Goal: Task Accomplishment & Management: Manage account settings

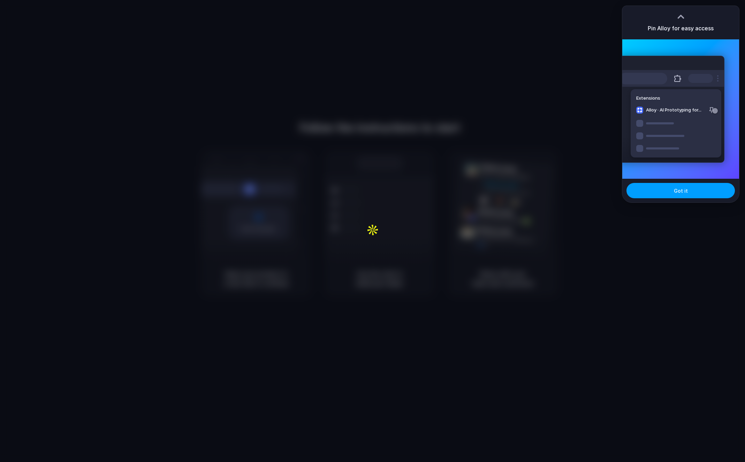
click at [670, 191] on button "Got it" at bounding box center [681, 190] width 108 height 15
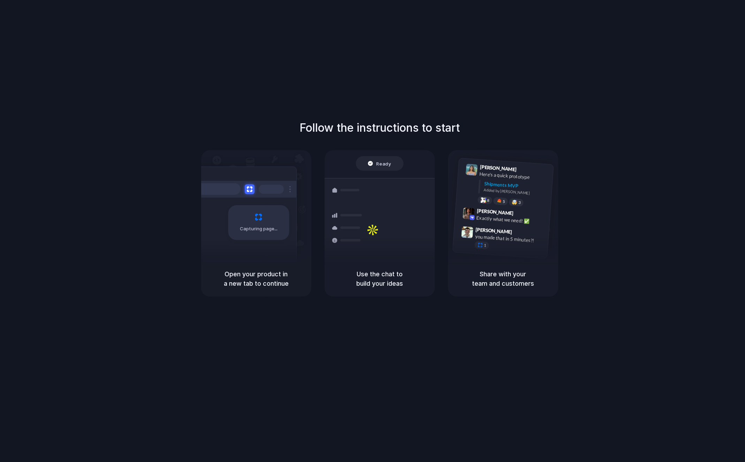
click at [622, 309] on div "Follow the instructions to start Capturing page Open your product in a new tab …" at bounding box center [379, 238] width 759 height 476
click at [254, 230] on span "Capturing page" at bounding box center [259, 229] width 39 height 7
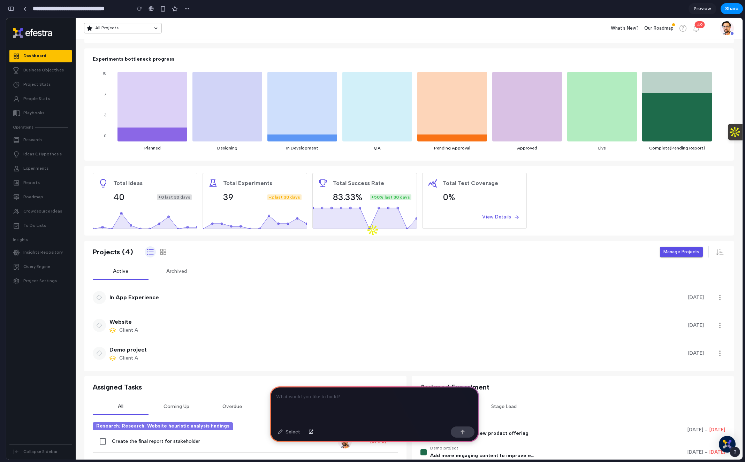
scroll to position [80, 0]
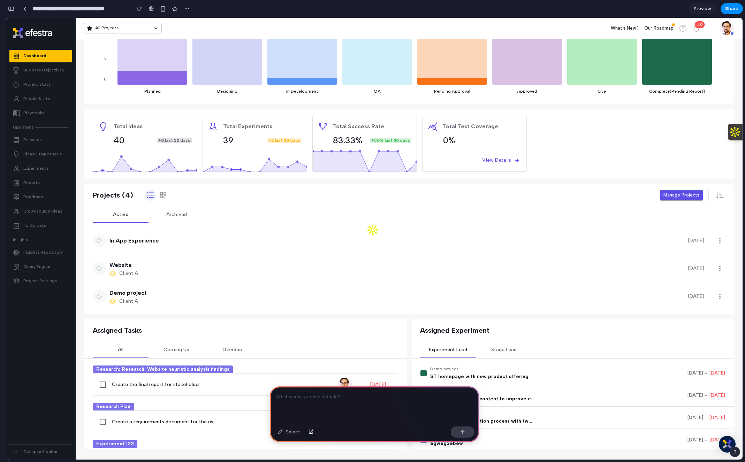
click at [10, 8] on div "button" at bounding box center [11, 8] width 6 height 5
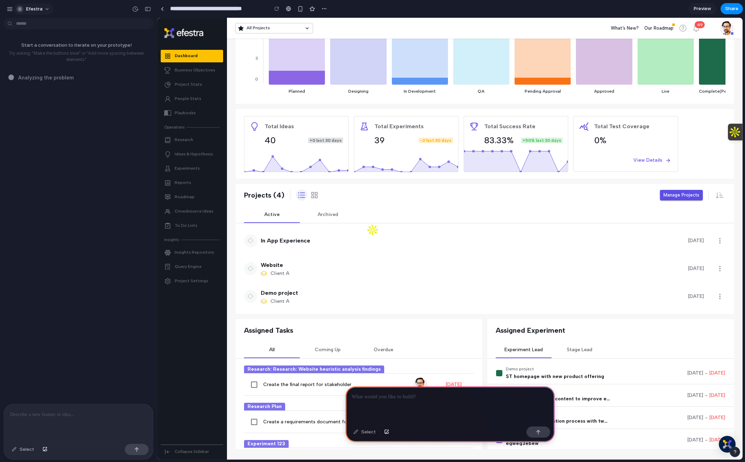
click at [35, 11] on span "Efestra" at bounding box center [34, 9] width 16 height 7
click at [47, 24] on li "Settings" at bounding box center [44, 24] width 58 height 11
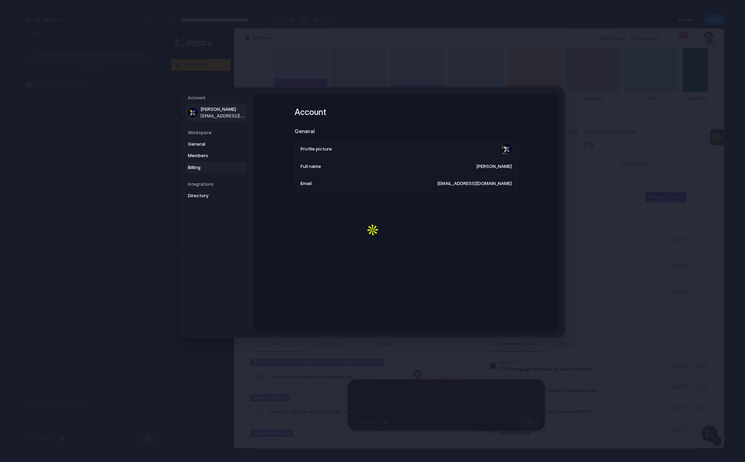
click at [202, 164] on span "Billing" at bounding box center [210, 167] width 45 height 7
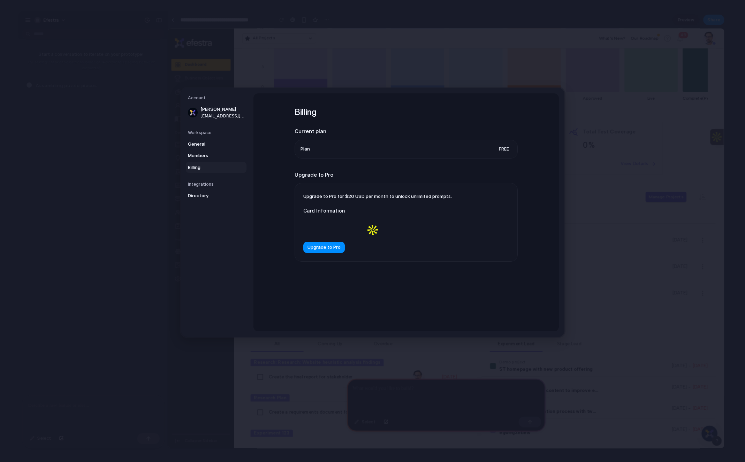
click at [231, 134] on h5 "Workspace" at bounding box center [217, 133] width 59 height 6
click at [337, 334] on div "Account [PERSON_NAME] [EMAIL_ADDRESS][DOMAIN_NAME] Workspace General Members Bi…" at bounding box center [373, 212] width 384 height 249
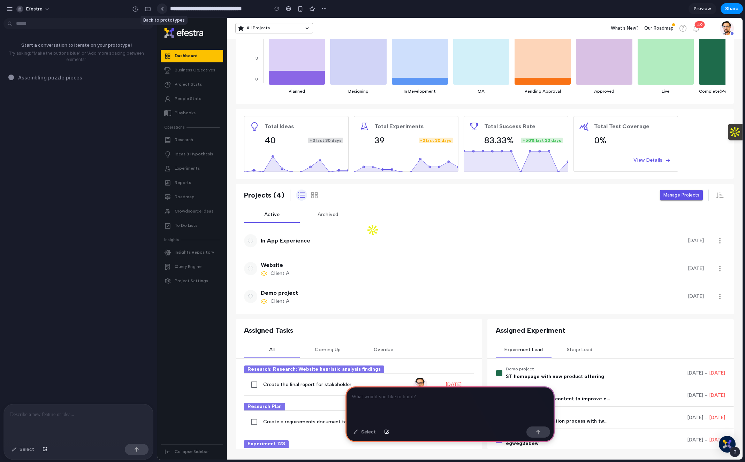
click at [165, 9] on link at bounding box center [162, 8] width 10 height 10
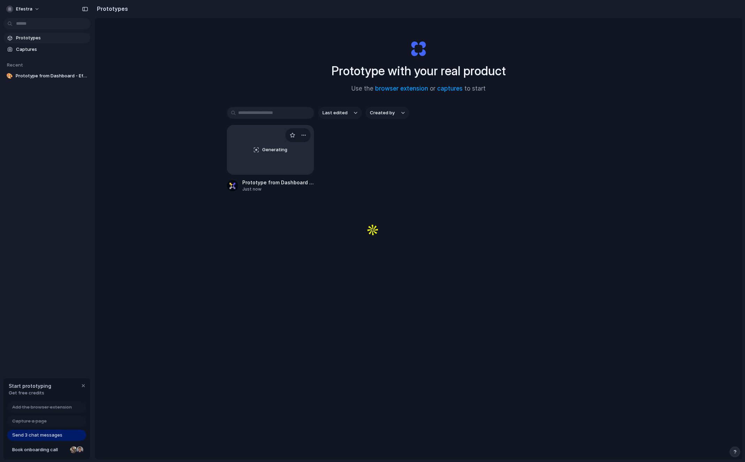
click at [269, 149] on span "Generating" at bounding box center [274, 149] width 25 height 7
